Goal: Information Seeking & Learning: Check status

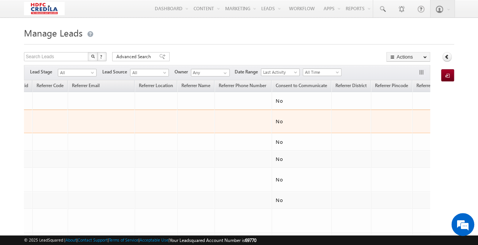
scroll to position [0, 479]
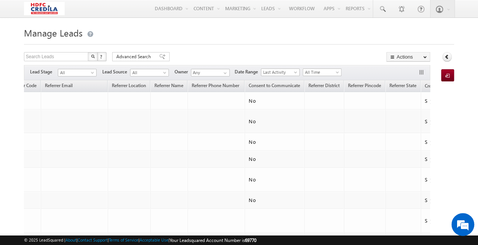
click at [456, 85] on link "Created On (sorted descending)" at bounding box center [474, 86] width 37 height 10
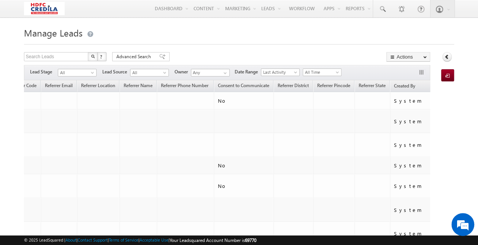
click at [452, 86] on span "Created On" at bounding box center [463, 86] width 22 height 6
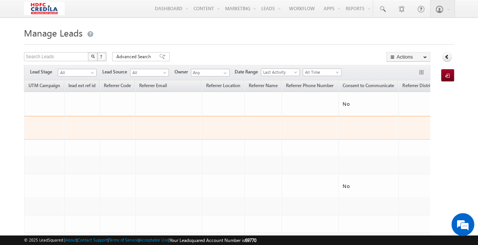
scroll to position [0, 0]
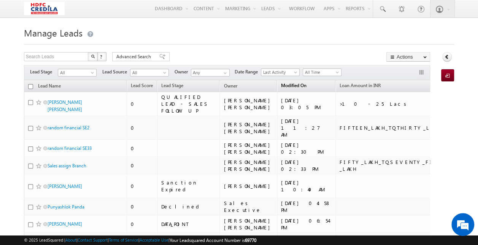
drag, startPoint x: 285, startPoint y: 137, endPoint x: 265, endPoint y: 83, distance: 57.1
click at [277, 83] on link "Modified On" at bounding box center [293, 86] width 33 height 10
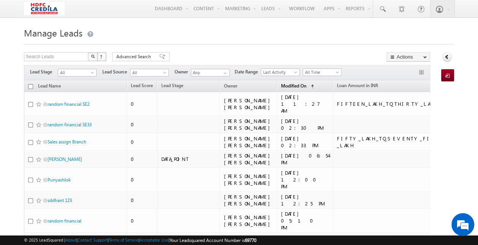
click at [277, 85] on link "Modified On (sorted ascending)" at bounding box center [297, 86] width 40 height 10
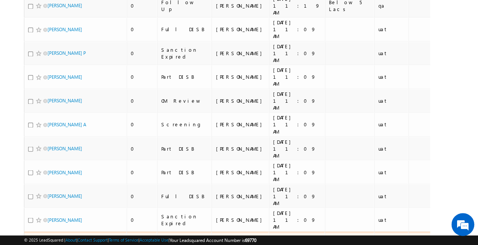
click at [64, 240] on link "[PERSON_NAME]" at bounding box center [65, 243] width 35 height 6
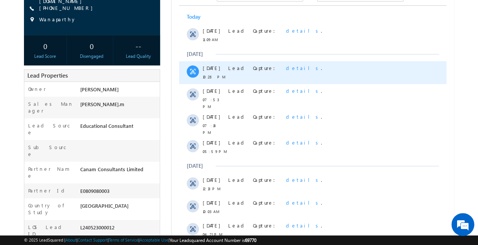
scroll to position [91, 0]
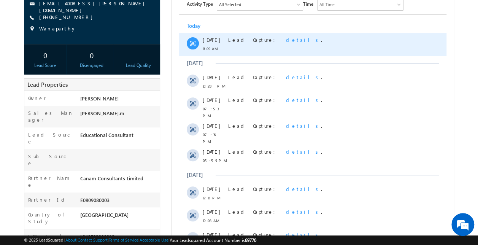
click at [286, 39] on span "details" at bounding box center [303, 40] width 35 height 6
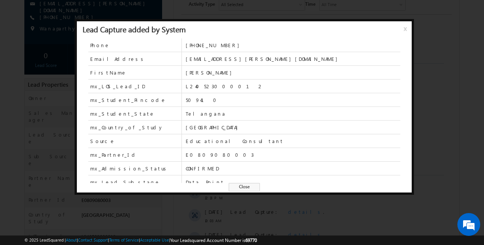
click at [405, 30] on span "x" at bounding box center [407, 32] width 6 height 14
